Goal: Information Seeking & Learning: Compare options

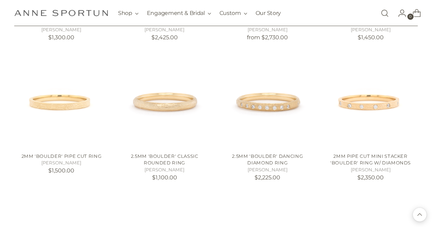
scroll to position [1465, 0]
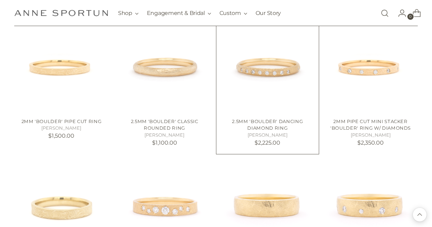
scroll to position [1498, 0]
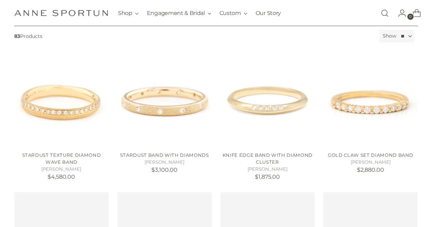
scroll to position [116, 0]
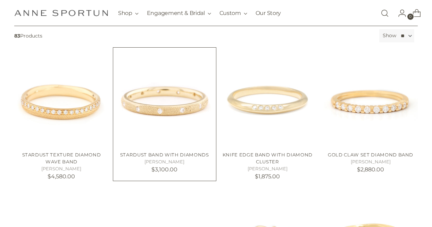
click at [0, 0] on img "Stardust Band with Diamonds" at bounding box center [0, 0] width 0 height 0
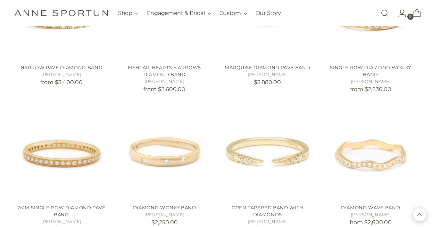
scroll to position [344, 0]
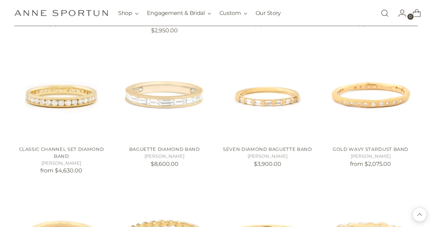
scroll to position [824, 0]
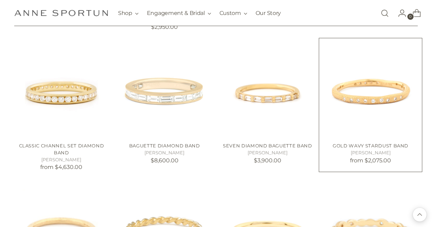
click at [0, 0] on img "Gold Wavy Stardust Band" at bounding box center [0, 0] width 0 height 0
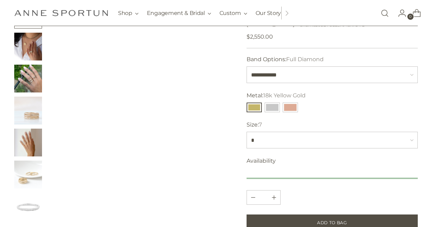
scroll to position [67, 0]
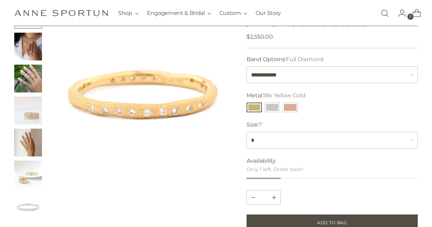
click at [28, 176] on img "Change image to image 6" at bounding box center [28, 174] width 28 height 28
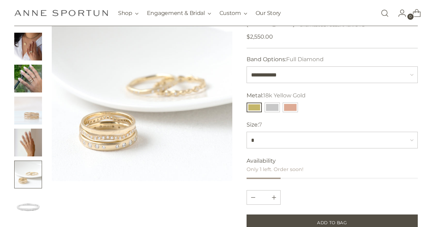
click at [28, 117] on img "Change image to image 4" at bounding box center [28, 110] width 28 height 28
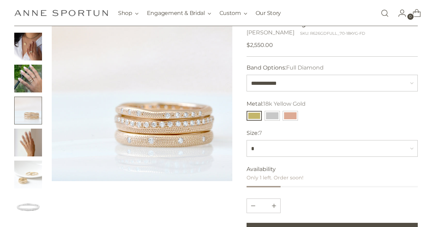
scroll to position [55, 0]
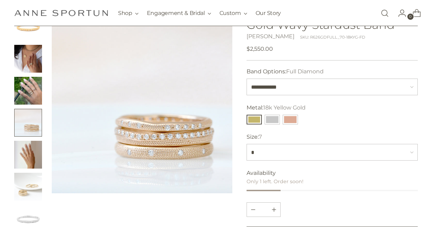
click at [27, 88] on img "Change image to image 3" at bounding box center [28, 91] width 28 height 28
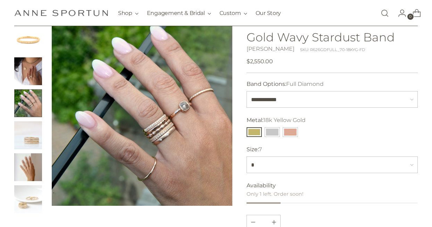
scroll to position [42, 0]
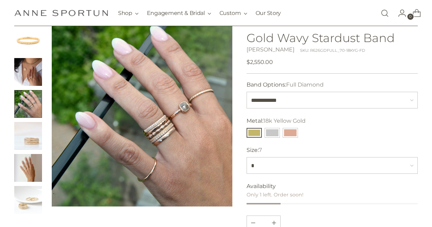
click at [31, 164] on img "Change image to image 5" at bounding box center [28, 168] width 28 height 28
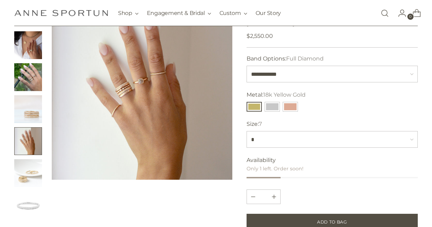
scroll to position [68, 0]
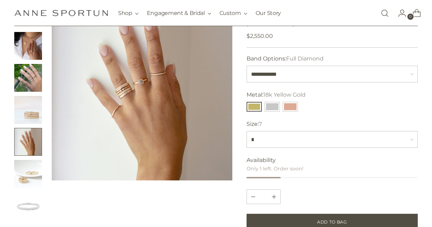
click at [30, 179] on img "Change image to image 6" at bounding box center [28, 174] width 28 height 28
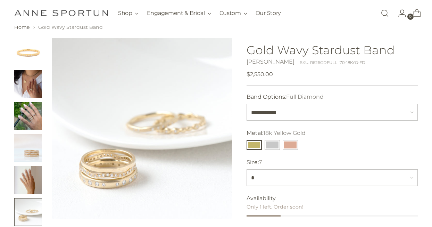
scroll to position [17, 0]
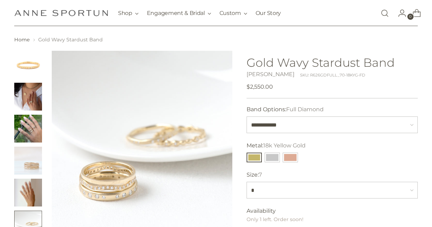
click at [28, 64] on img "Change image to image 1" at bounding box center [28, 65] width 28 height 28
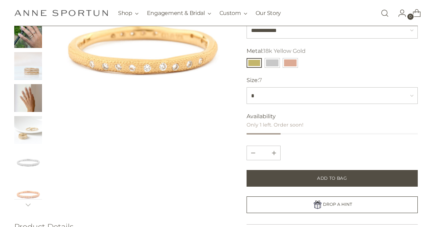
scroll to position [113, 0]
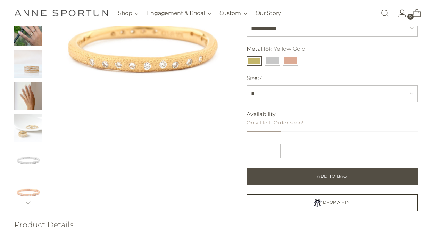
drag, startPoint x: 104, startPoint y: 59, endPoint x: -19, endPoint y: 102, distance: 131.3
click at [31, 64] on img "Change image to image 4" at bounding box center [28, 64] width 28 height 28
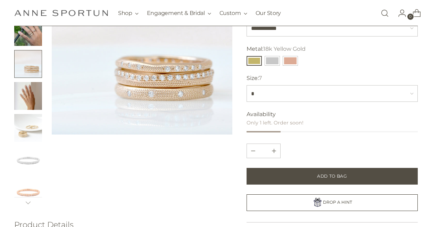
drag, startPoint x: 34, startPoint y: 70, endPoint x: -10, endPoint y: 172, distance: 111.0
click at [33, 69] on button "Change image to image 4" at bounding box center [28, 64] width 28 height 28
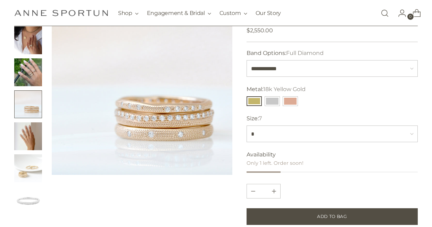
scroll to position [52, 0]
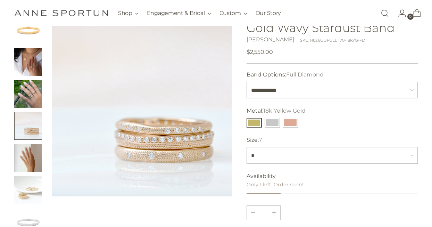
click at [33, 66] on img "Change image to image 2" at bounding box center [28, 62] width 28 height 28
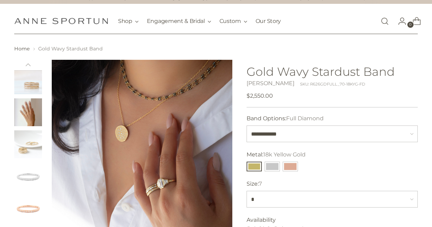
scroll to position [94, 0]
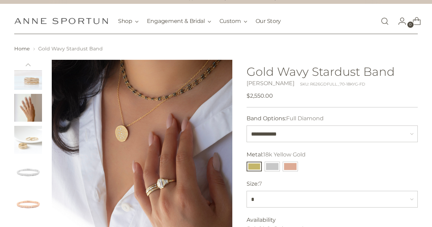
click at [27, 106] on img "Change image to image 5" at bounding box center [28, 108] width 28 height 28
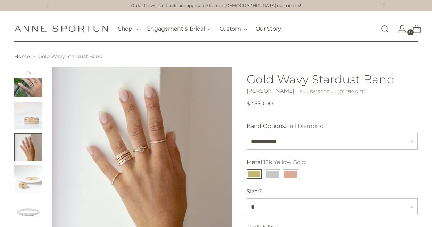
scroll to position [0, 0]
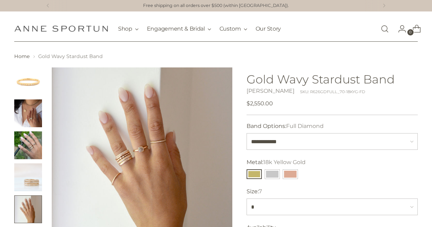
click at [27, 110] on img "Change image to image 2" at bounding box center [28, 113] width 28 height 28
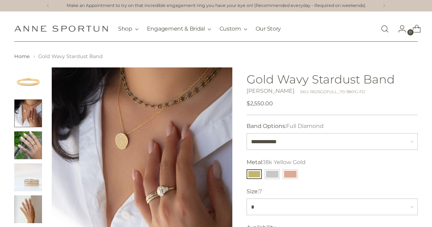
click at [30, 88] on img "Change image to image 1" at bounding box center [28, 81] width 28 height 28
